Goal: Navigation & Orientation: Understand site structure

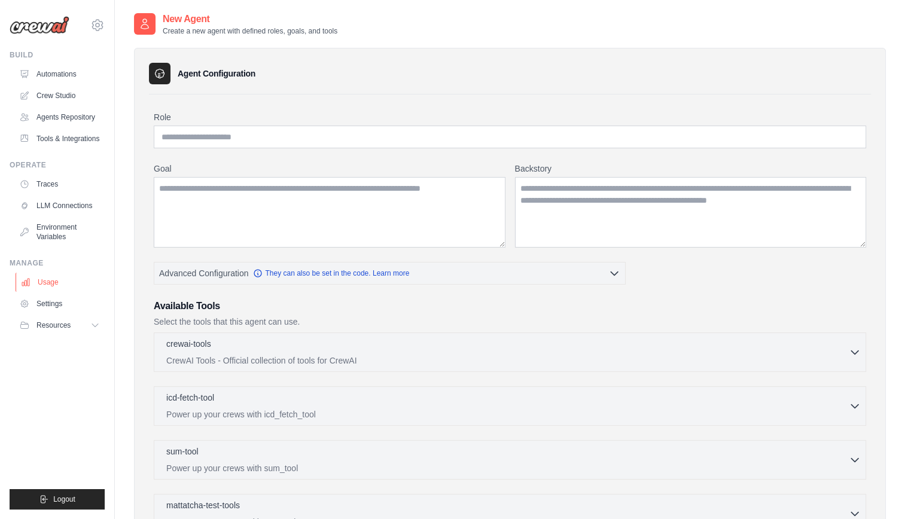
click at [60, 292] on link "Usage" at bounding box center [61, 282] width 90 height 19
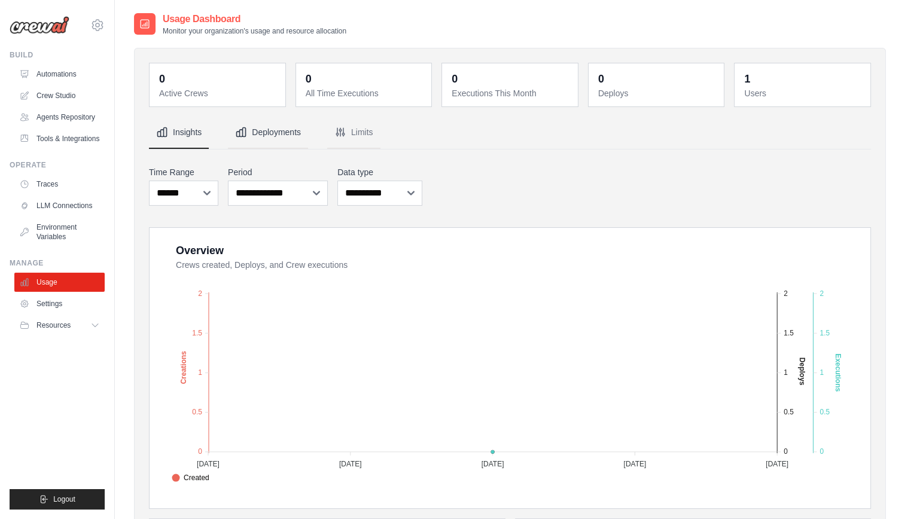
click at [278, 140] on button "Deployments" at bounding box center [268, 133] width 80 height 32
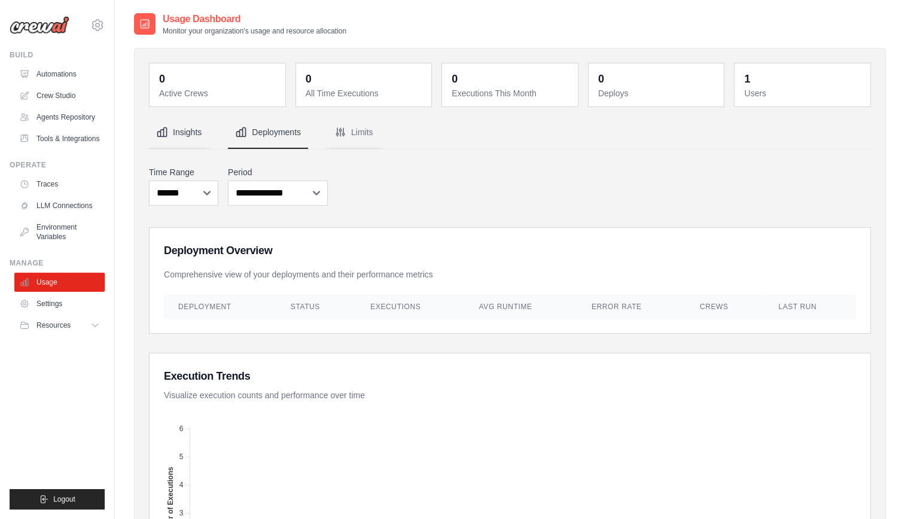
click at [207, 130] on button "Insights" at bounding box center [179, 133] width 60 height 32
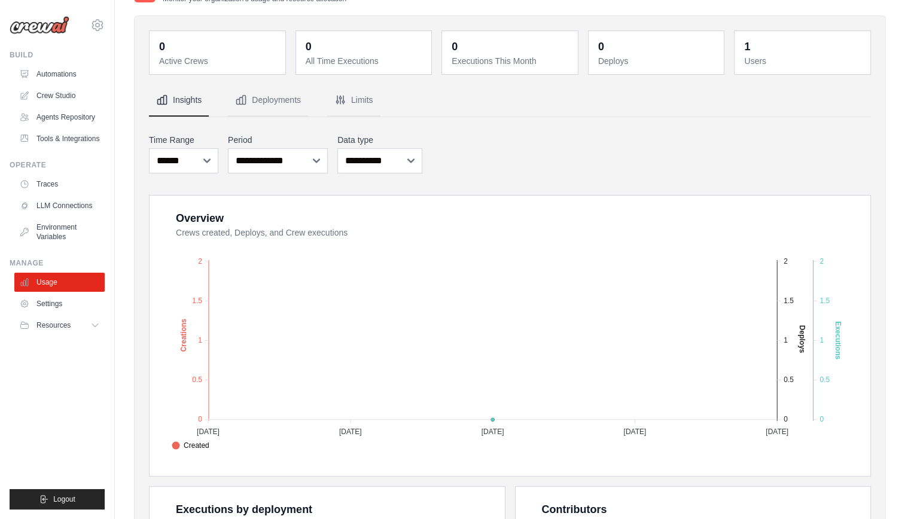
scroll to position [32, 0]
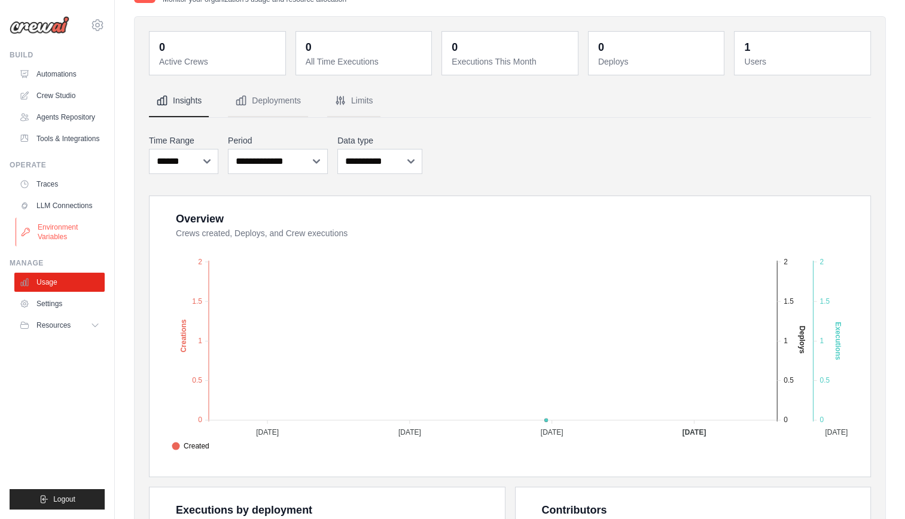
click at [72, 242] on link "Environment Variables" at bounding box center [61, 232] width 90 height 29
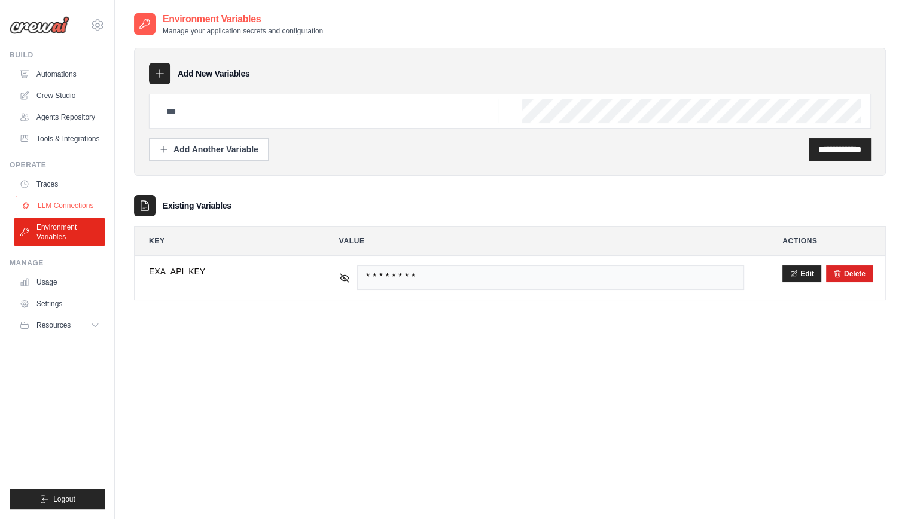
click at [70, 213] on link "LLM Connections" at bounding box center [61, 205] width 90 height 19
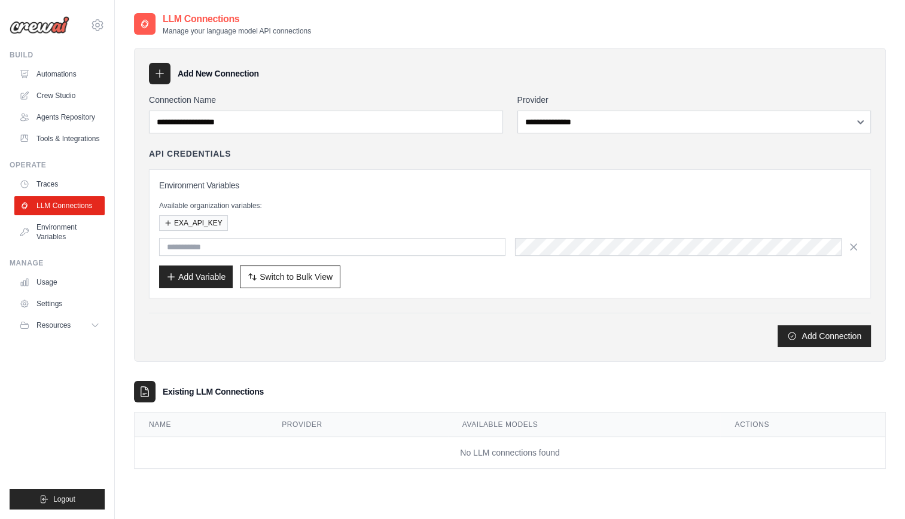
click at [65, 182] on div "Operate Traces LLM Connections Environment Variables" at bounding box center [57, 203] width 95 height 86
click at [61, 139] on link "Tools & Integrations" at bounding box center [61, 138] width 90 height 19
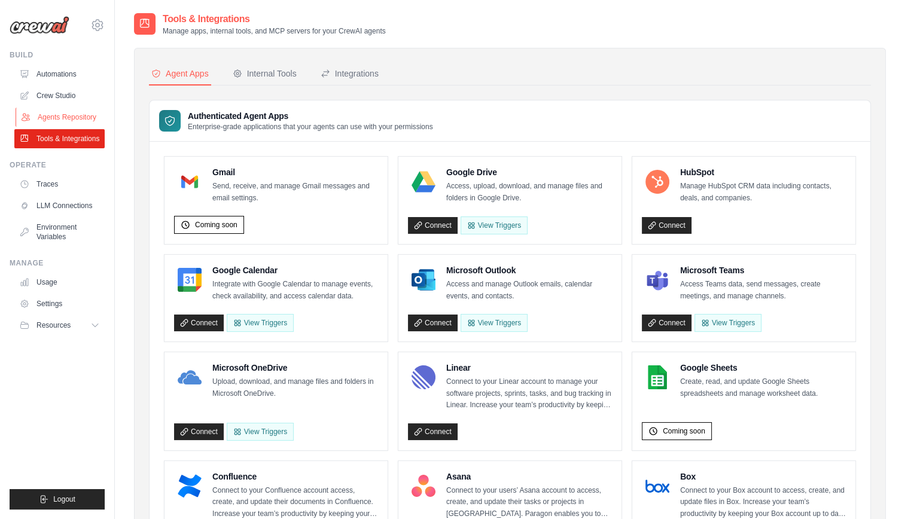
click at [54, 108] on link "Agents Repository" at bounding box center [61, 117] width 90 height 19
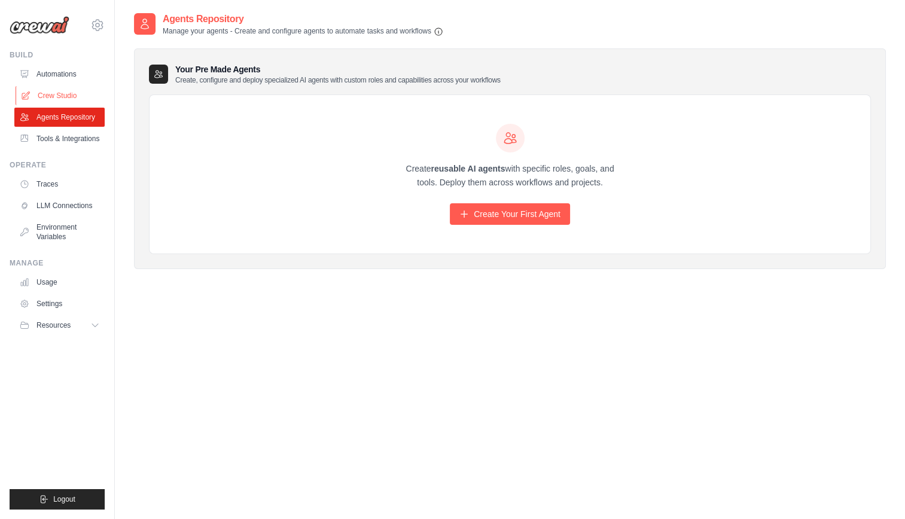
click at [54, 95] on link "Crew Studio" at bounding box center [61, 95] width 90 height 19
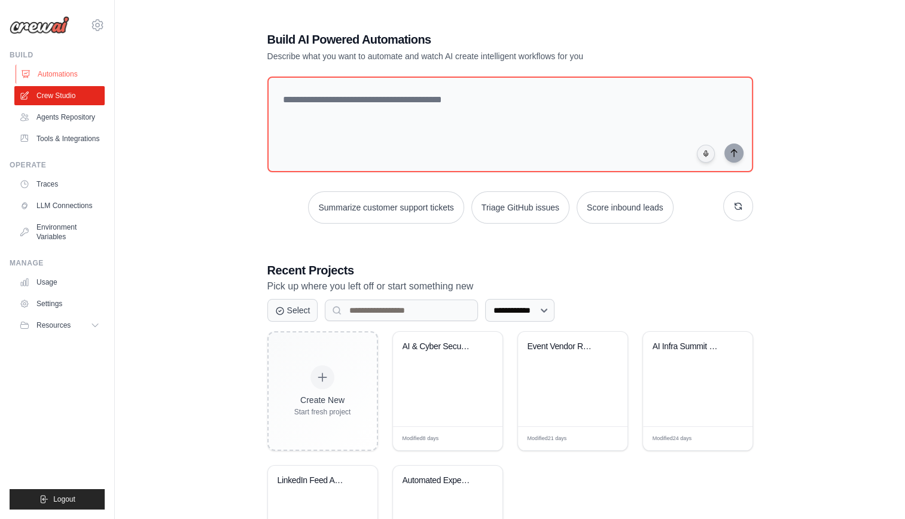
click at [62, 67] on link "Automations" at bounding box center [61, 74] width 90 height 19
